Goal: Transaction & Acquisition: Purchase product/service

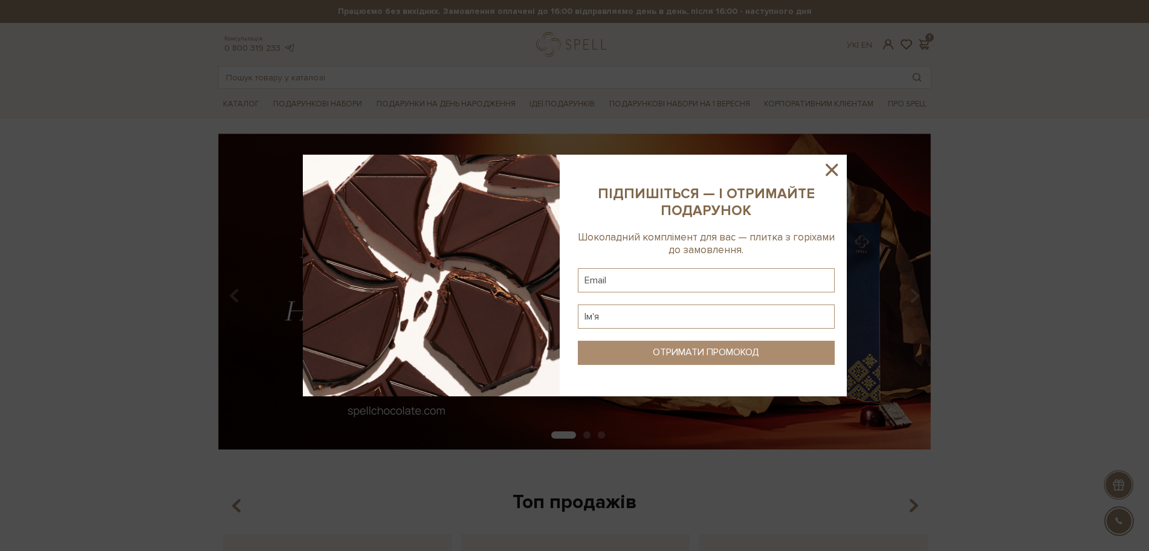
click at [831, 168] on icon at bounding box center [831, 170] width 12 height 12
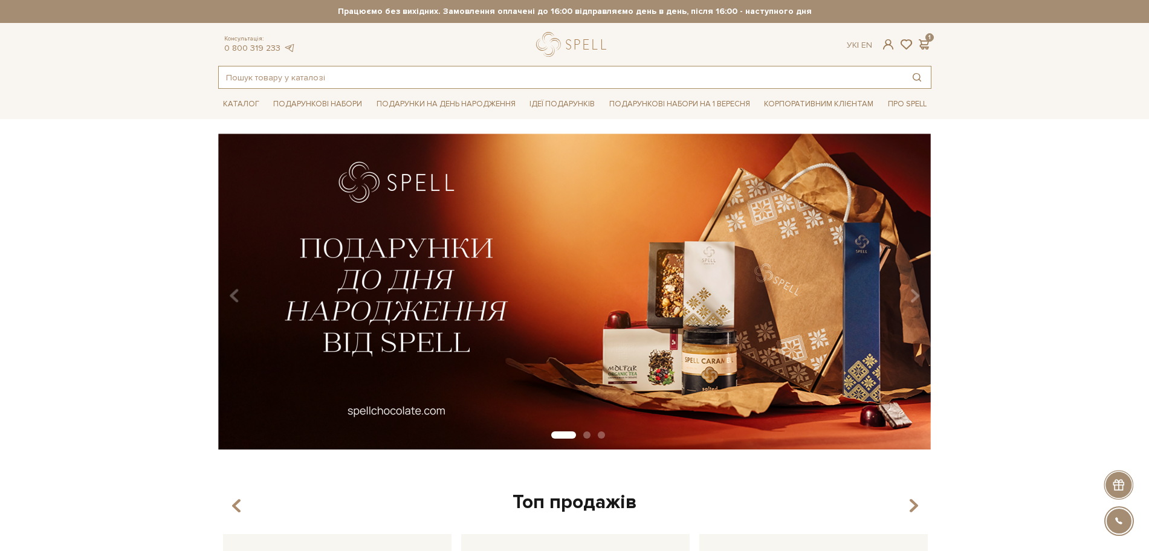
click at [232, 79] on input "text" at bounding box center [561, 77] width 684 height 22
type input "[PERSON_NAME]"
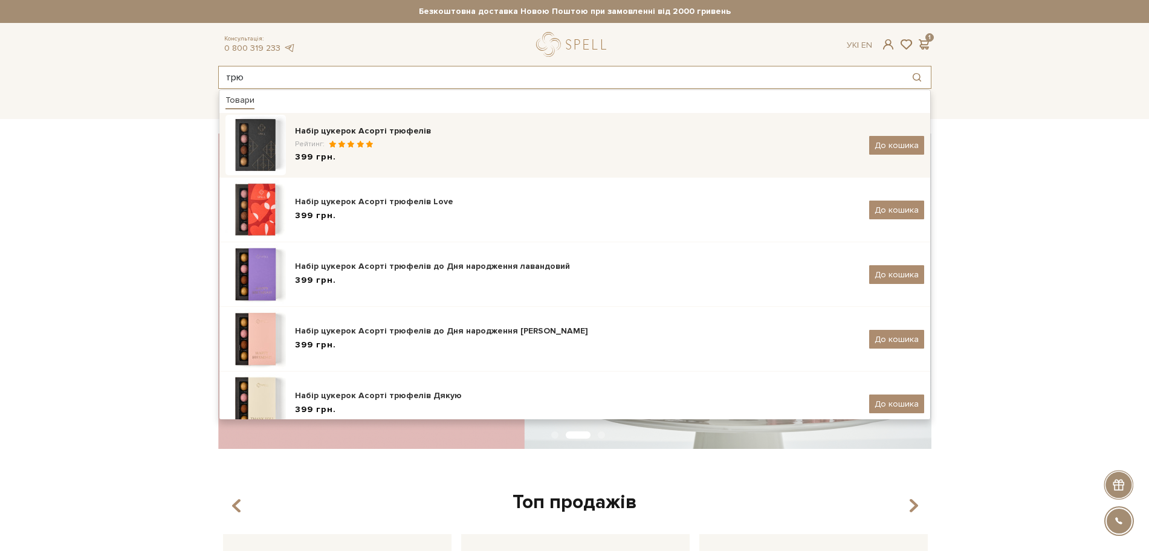
type input "трю"
click at [361, 144] on span at bounding box center [359, 144] width 9 height 8
